Goal: Information Seeking & Learning: Learn about a topic

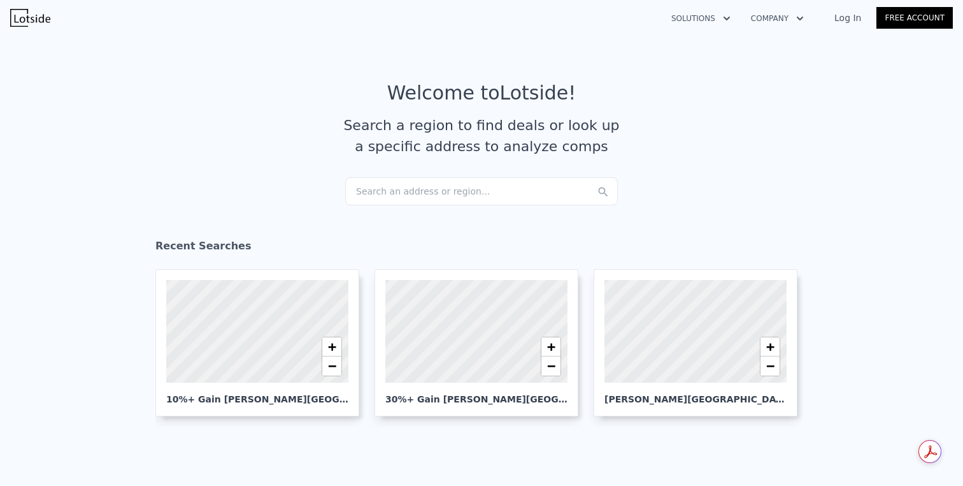
click at [852, 16] on link "Log In" at bounding box center [847, 17] width 57 height 13
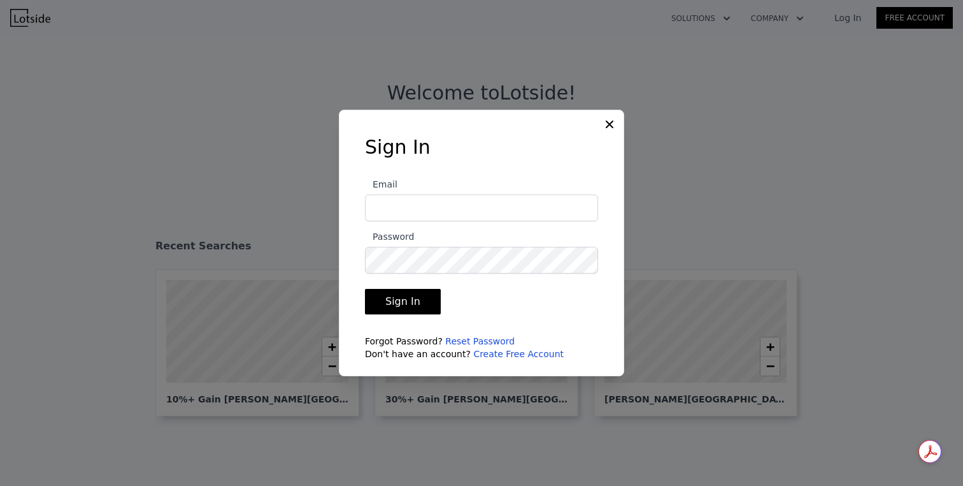
type input "[EMAIL_ADDRESS][DOMAIN_NAME]"
click at [426, 305] on button "Sign In" at bounding box center [403, 301] width 76 height 25
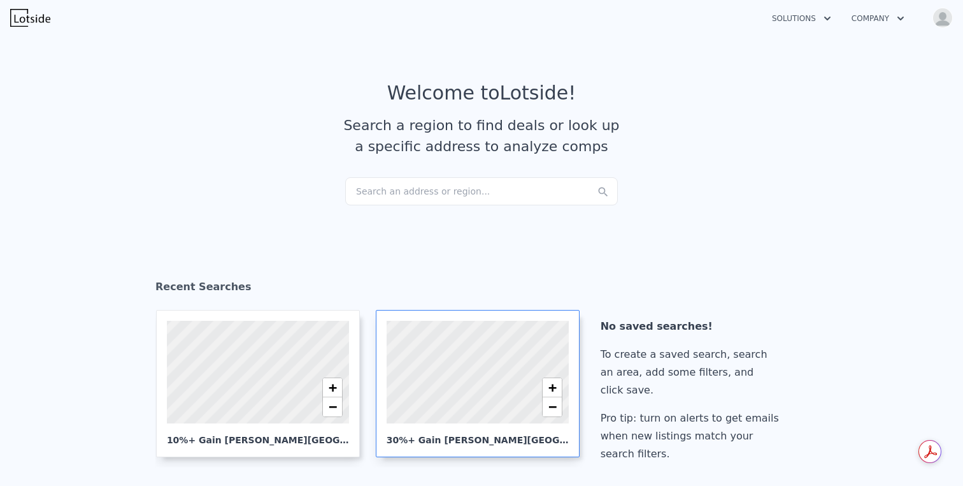
click at [436, 358] on div at bounding box center [477, 371] width 219 height 123
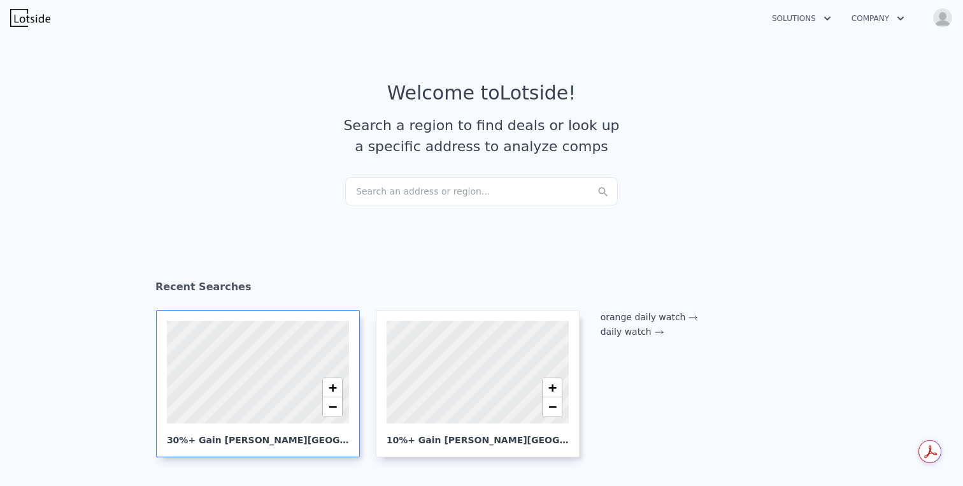
click at [262, 368] on div at bounding box center [257, 371] width 219 height 123
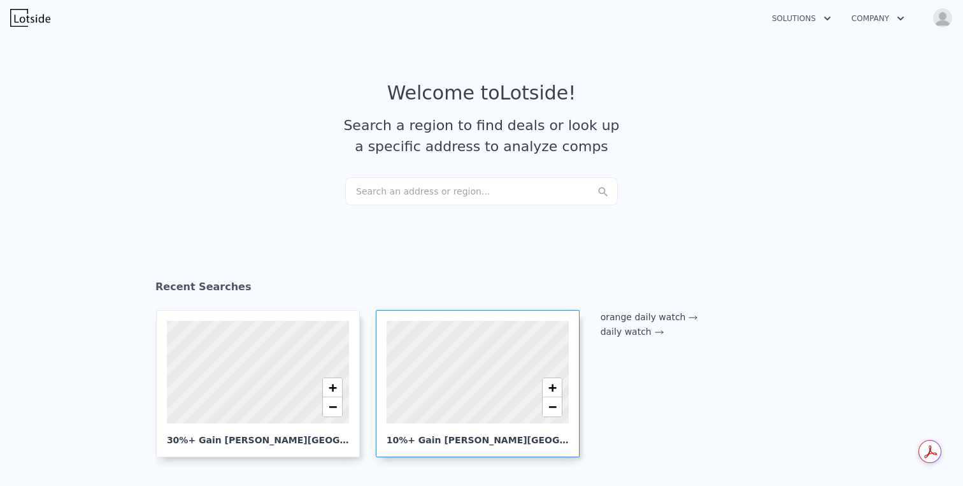
click at [454, 396] on div at bounding box center [477, 371] width 219 height 123
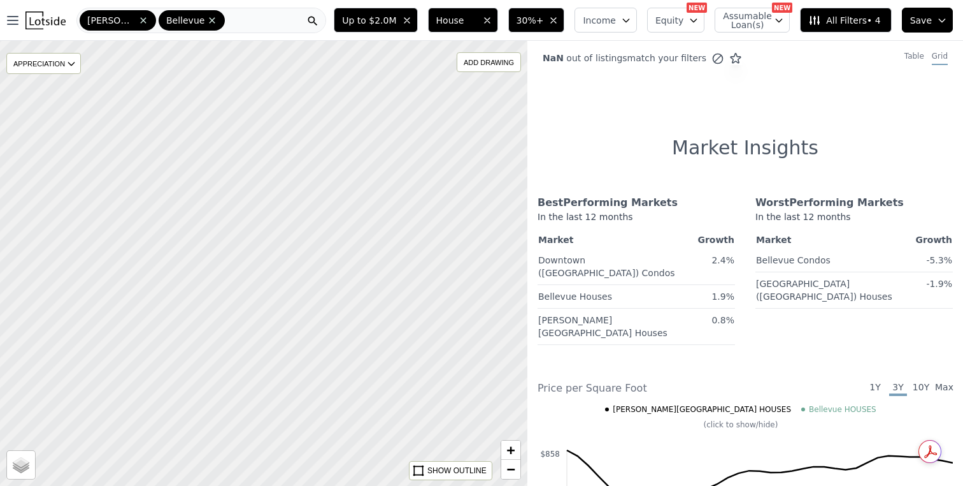
drag, startPoint x: 266, startPoint y: 258, endPoint x: 427, endPoint y: 214, distance: 167.1
click at [427, 214] on div at bounding box center [266, 263] width 633 height 534
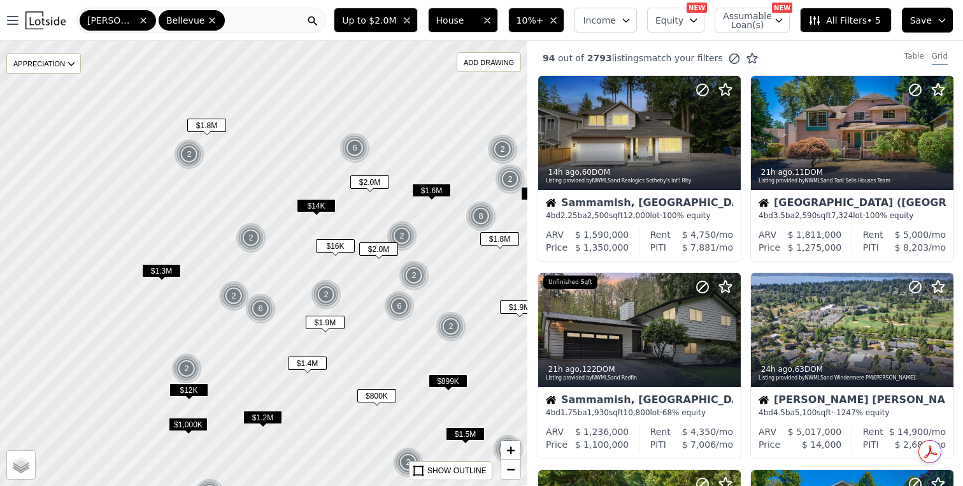
drag, startPoint x: 210, startPoint y: 159, endPoint x: 356, endPoint y: 239, distance: 165.7
click at [356, 239] on div at bounding box center [266, 264] width 633 height 534
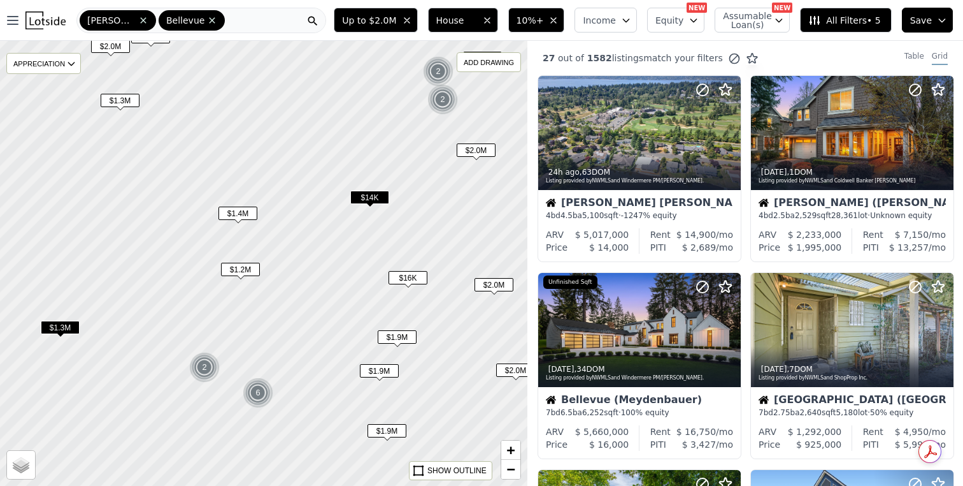
click at [403, 345] on div "$1.9M" at bounding box center [397, 339] width 39 height 18
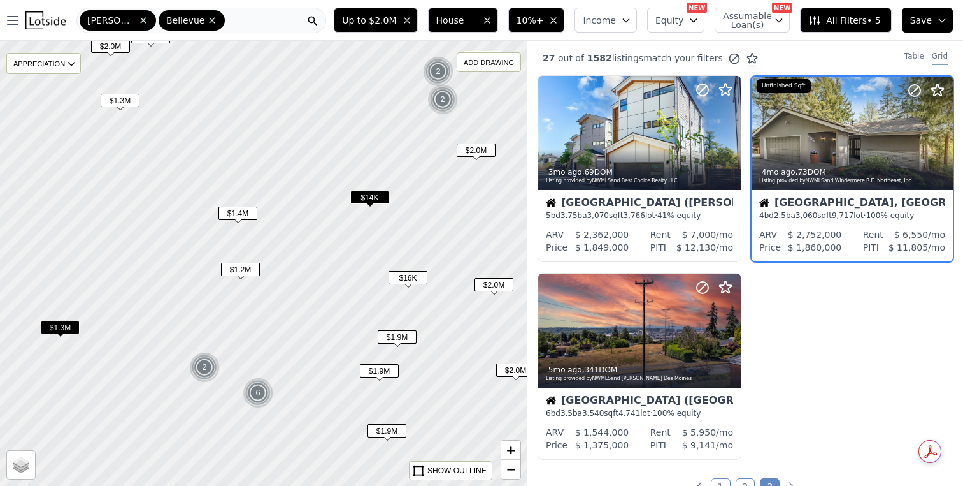
click at [383, 371] on span "$1.9M" at bounding box center [379, 370] width 39 height 13
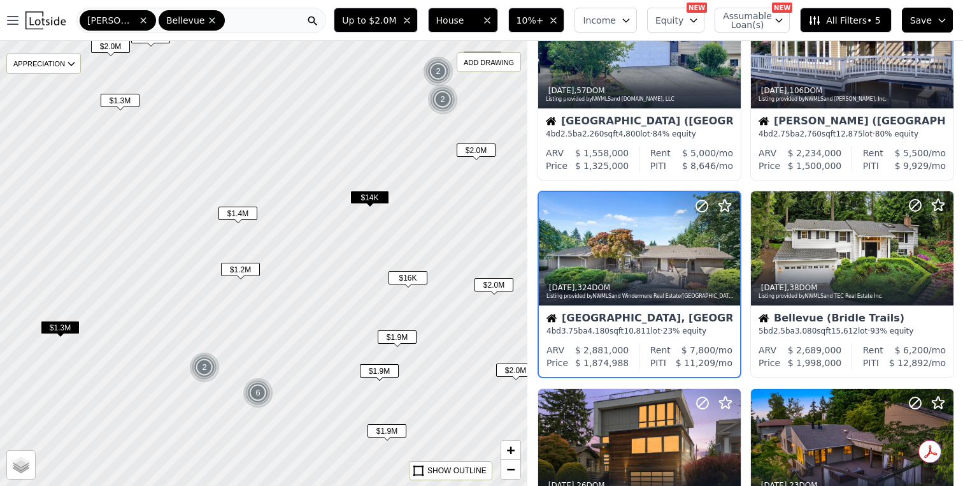
scroll to position [82, 0]
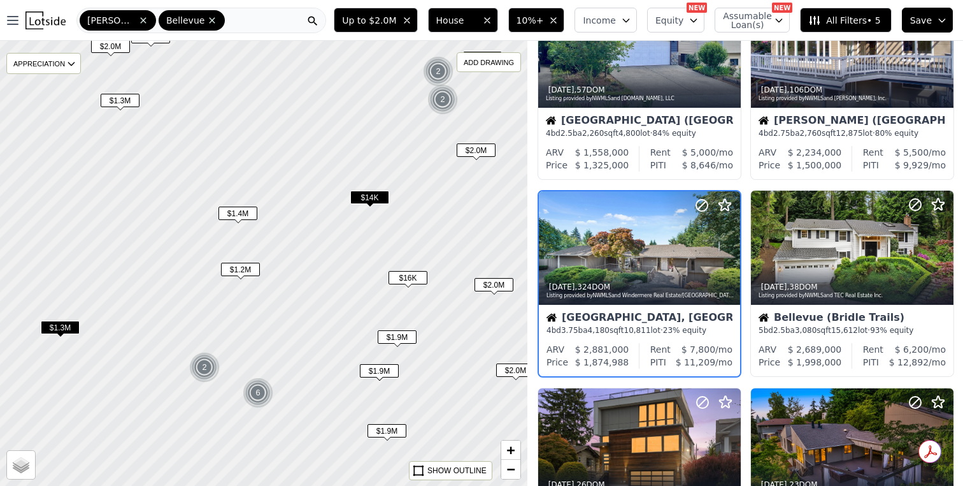
click at [385, 432] on span "$1.9M" at bounding box center [387, 430] width 39 height 13
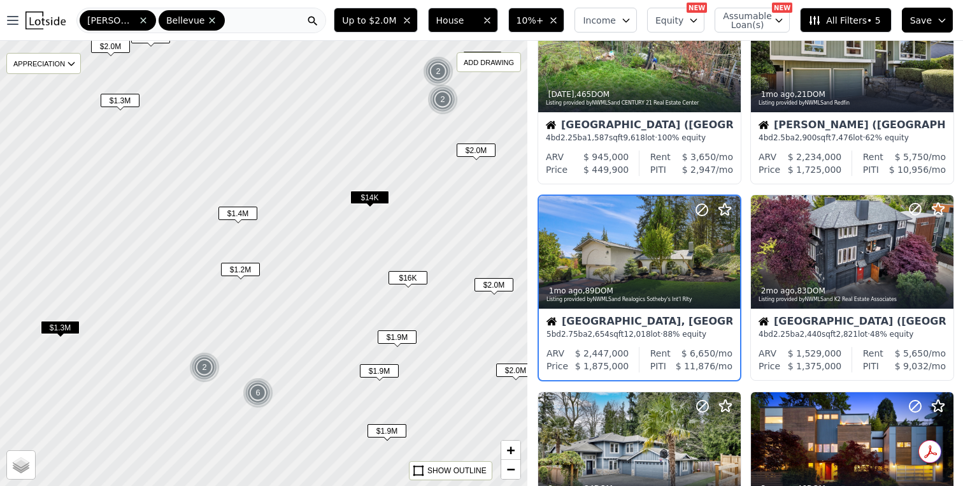
scroll to position [672, 0]
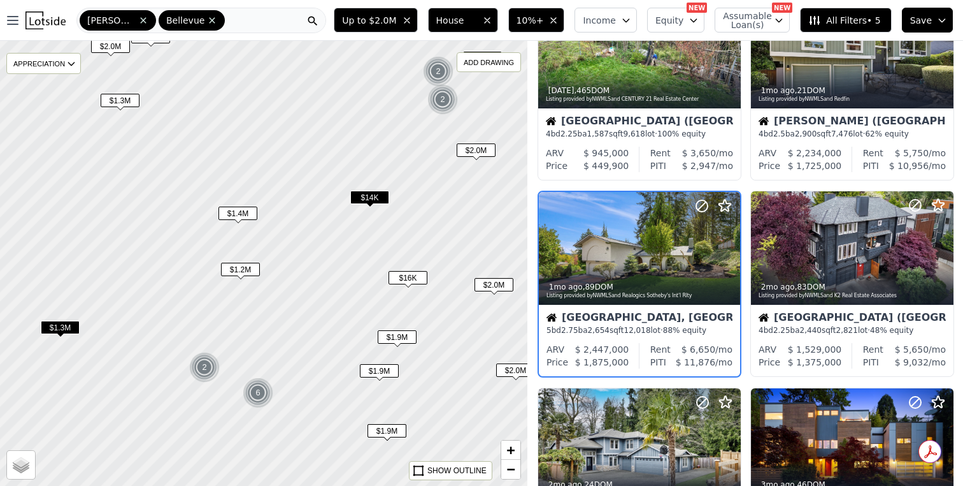
click at [243, 265] on span "$1.2M" at bounding box center [240, 269] width 39 height 13
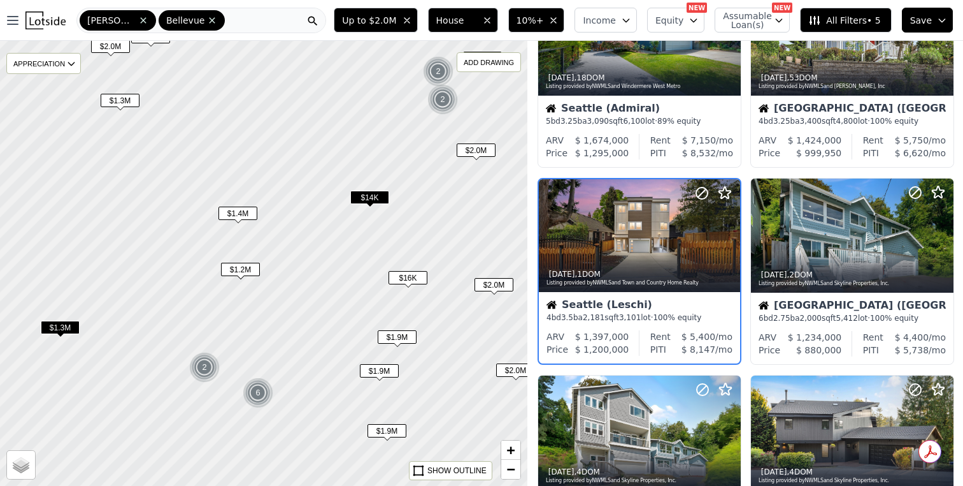
scroll to position [475, 0]
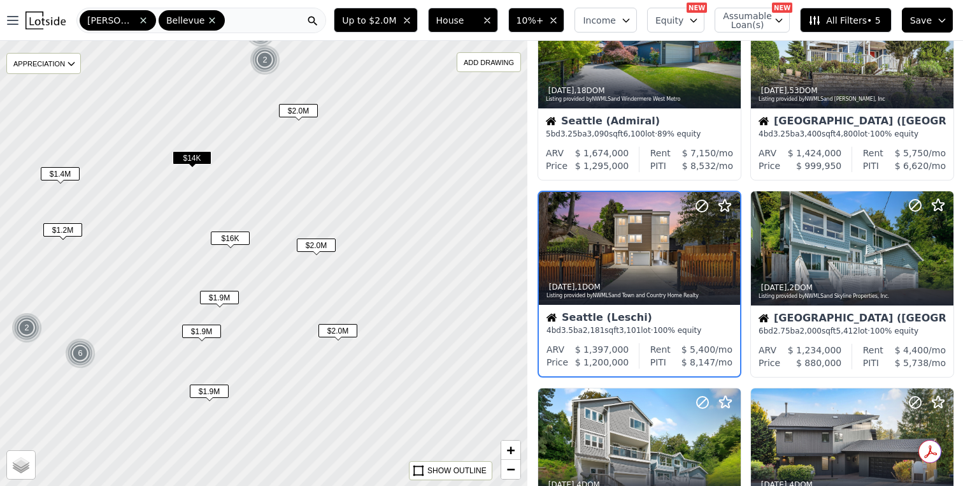
drag, startPoint x: 406, startPoint y: 250, endPoint x: 228, endPoint y: 210, distance: 182.3
click at [228, 210] on div at bounding box center [263, 263] width 633 height 534
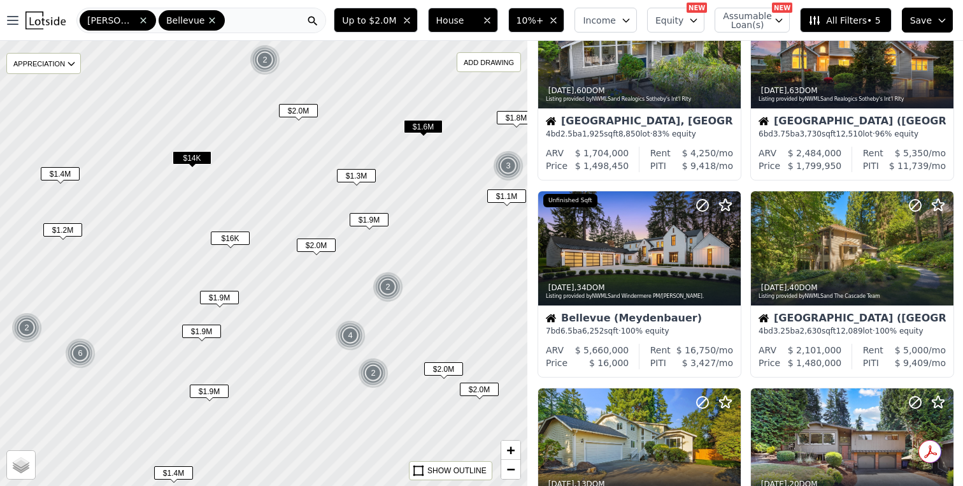
click at [386, 226] on span "$1.9M" at bounding box center [369, 219] width 39 height 13
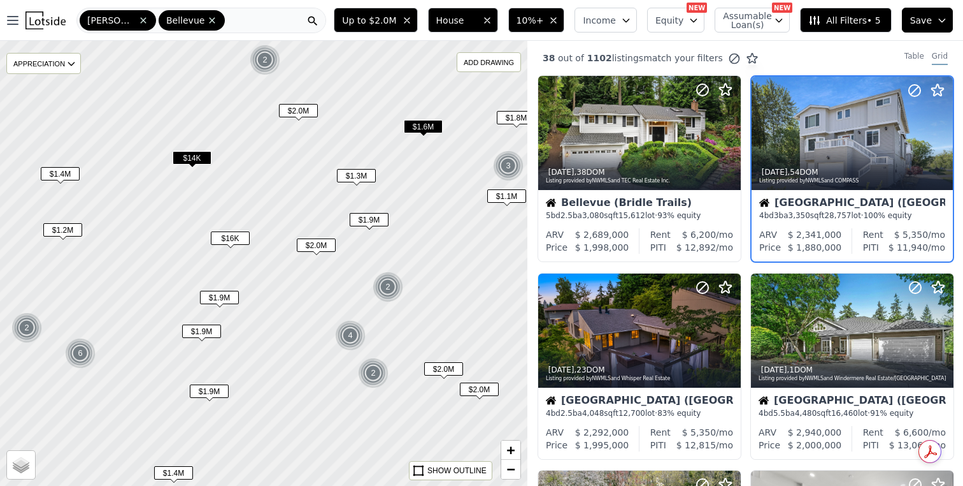
click at [370, 183] on div "$1.3M" at bounding box center [356, 178] width 39 height 18
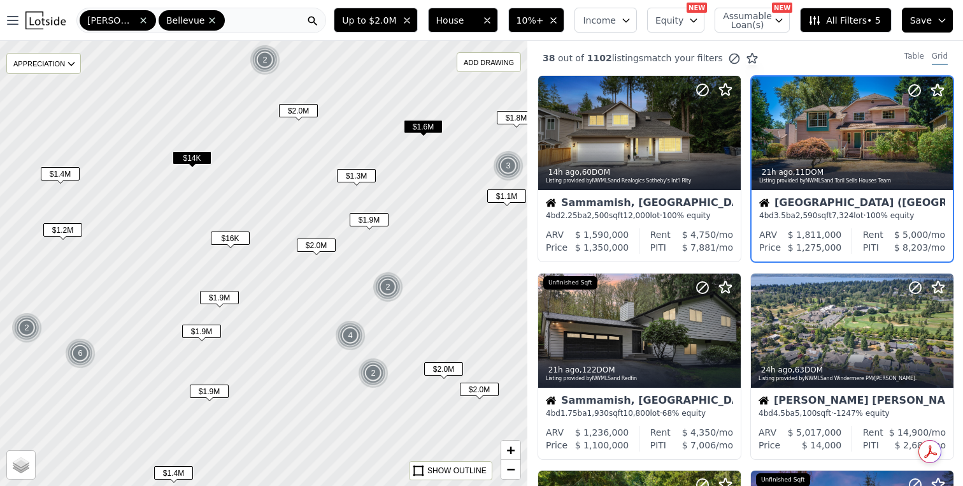
click at [436, 131] on span "$1.6M" at bounding box center [423, 126] width 39 height 13
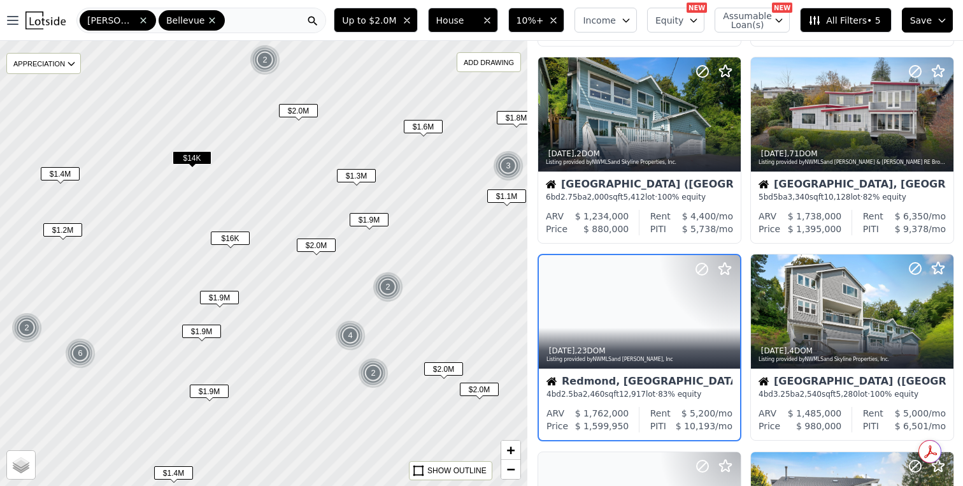
scroll to position [278, 0]
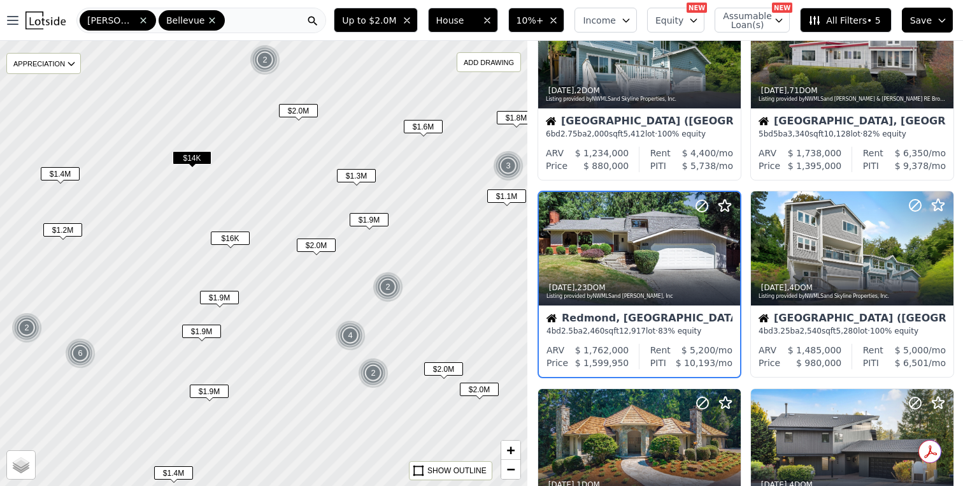
click at [363, 178] on span "$1.3M" at bounding box center [356, 175] width 39 height 13
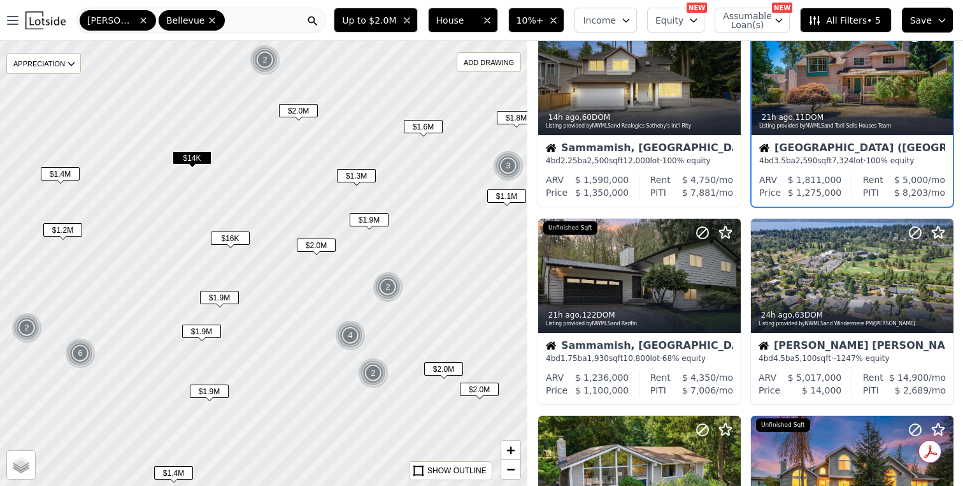
scroll to position [0, 0]
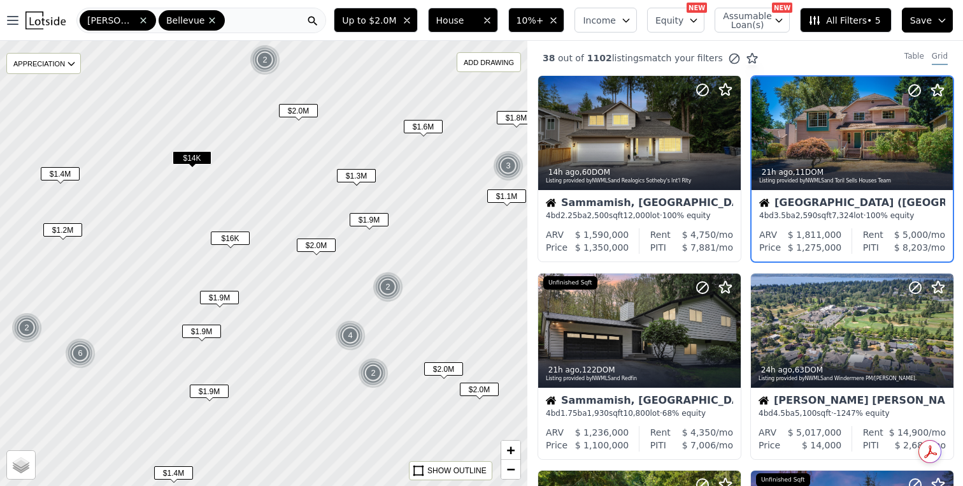
click at [196, 164] on span "$14K" at bounding box center [192, 157] width 39 height 13
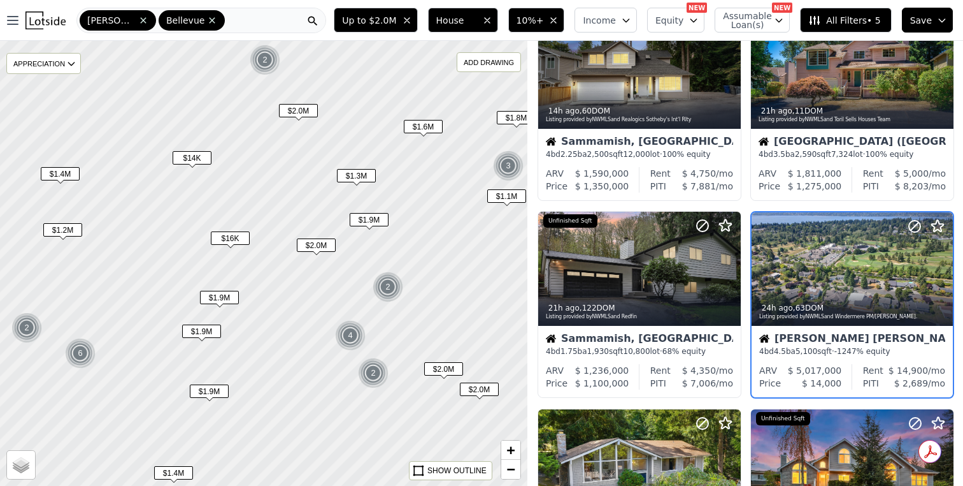
scroll to position [82, 0]
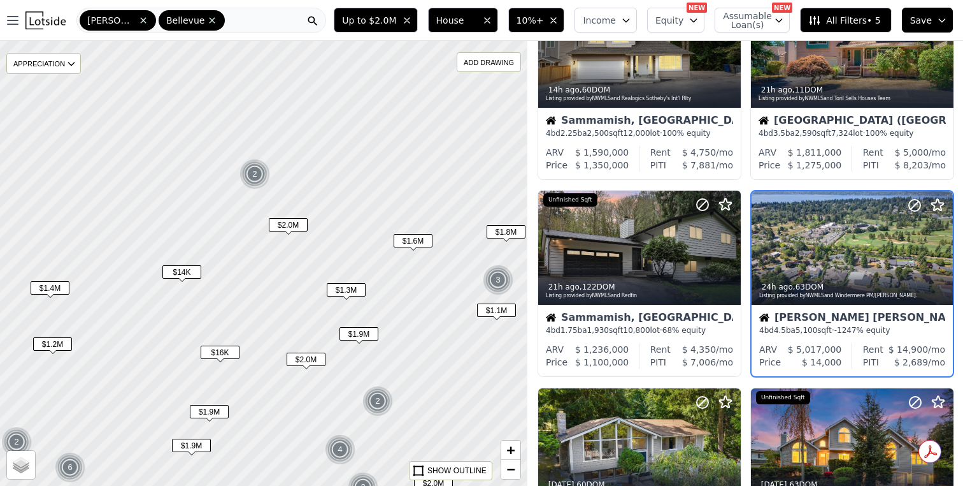
drag, startPoint x: 435, startPoint y: 179, endPoint x: 424, endPoint y: 293, distance: 114.5
click at [424, 293] on div at bounding box center [263, 263] width 633 height 534
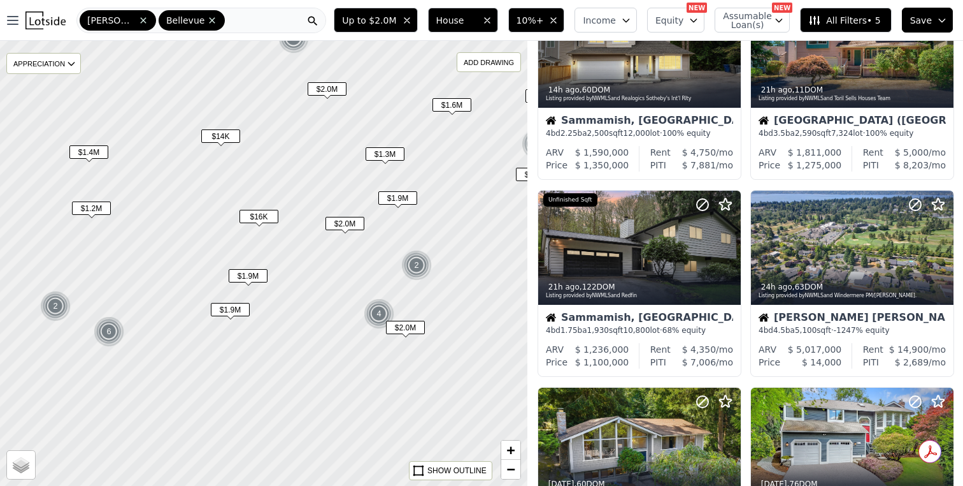
drag, startPoint x: 359, startPoint y: 235, endPoint x: 396, endPoint y: 101, distance: 139.0
click at [396, 101] on div at bounding box center [263, 263] width 633 height 534
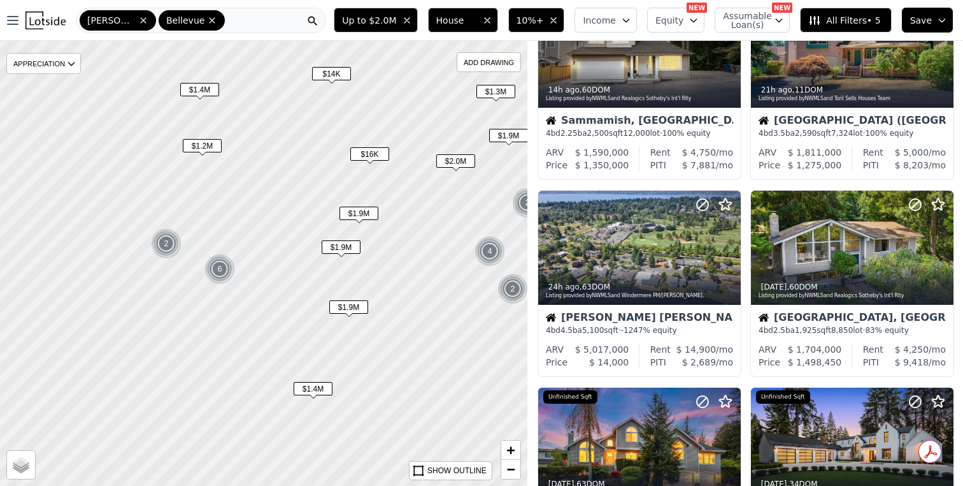
drag, startPoint x: 271, startPoint y: 242, endPoint x: 382, endPoint y: 178, distance: 128.1
click at [382, 178] on div at bounding box center [263, 263] width 633 height 534
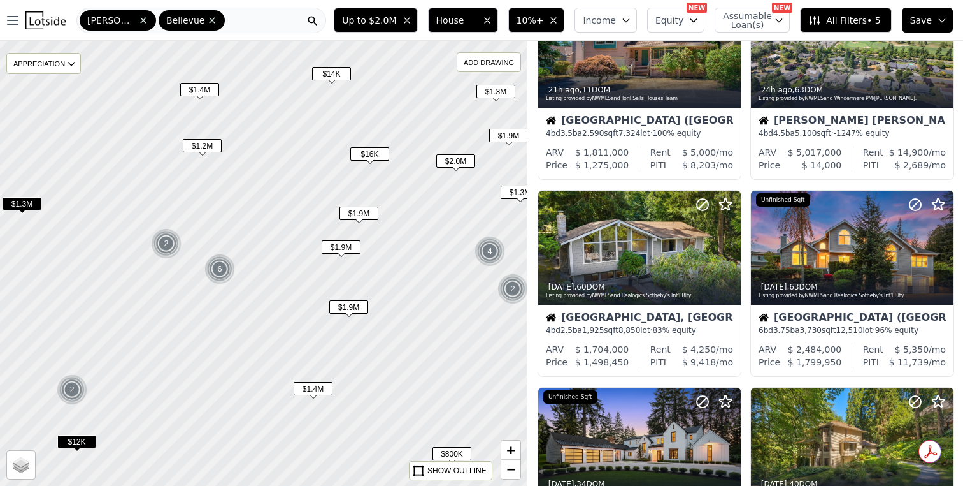
click at [320, 390] on span "$1.4M" at bounding box center [313, 388] width 39 height 13
